Goal: Information Seeking & Learning: Learn about a topic

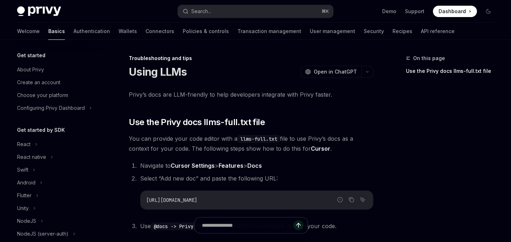
scroll to position [149, 0]
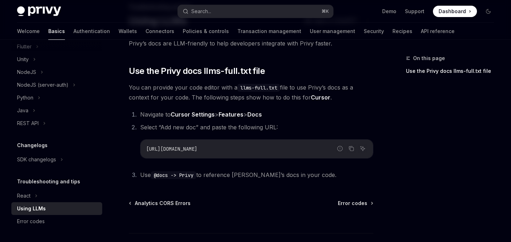
scroll to position [51, 0]
click at [352, 148] on icon "Copy the contents from the code block" at bounding box center [352, 148] width 6 height 6
